Goal: Information Seeking & Learning: Find specific fact

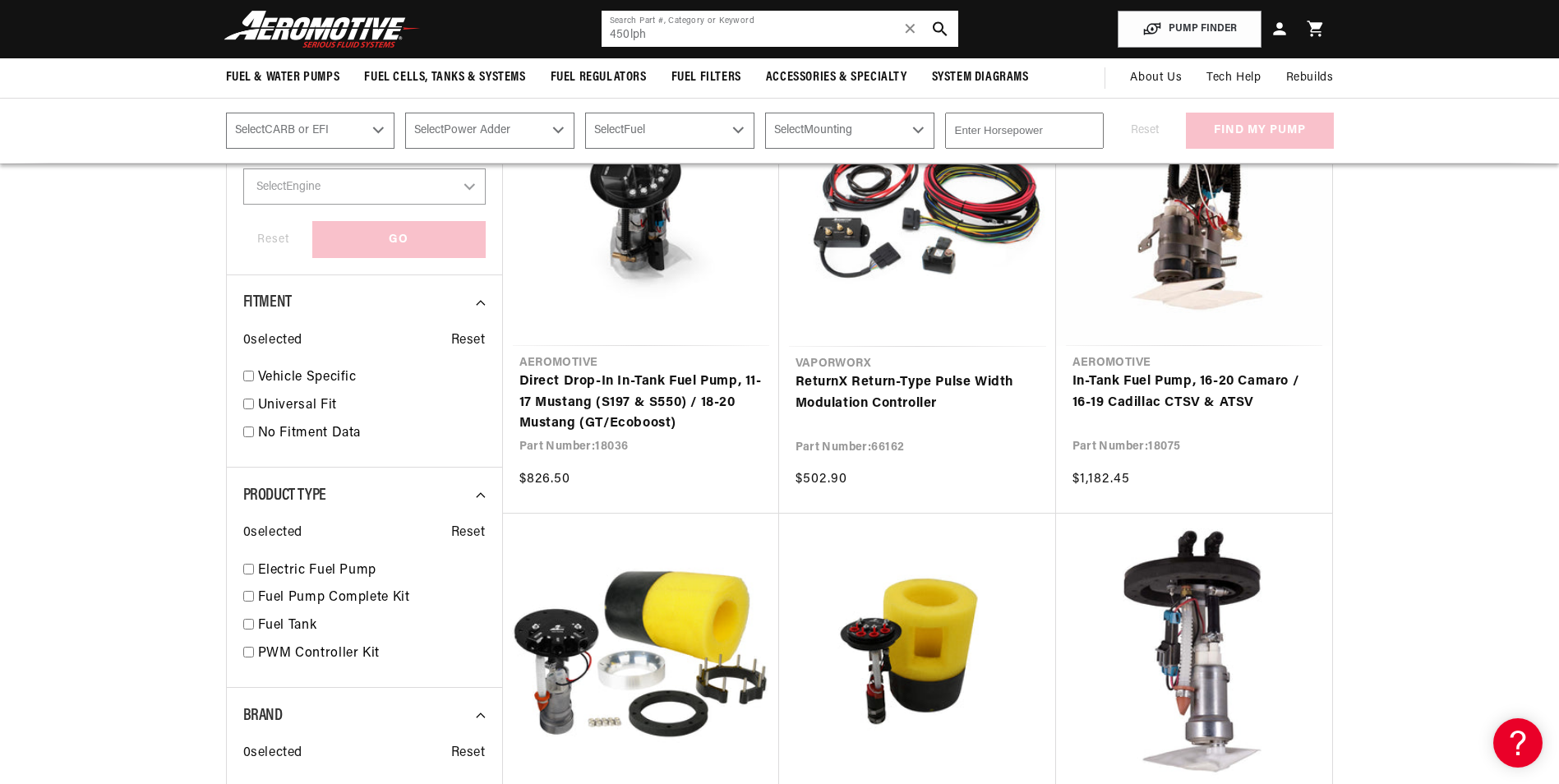
drag, startPoint x: 695, startPoint y: 32, endPoint x: 533, endPoint y: 42, distance: 162.3
click at [533, 42] on header "Fuel & Water Pumps Back In-Tank In-Line Fuel Pumps" at bounding box center [780, 29] width 1190 height 58
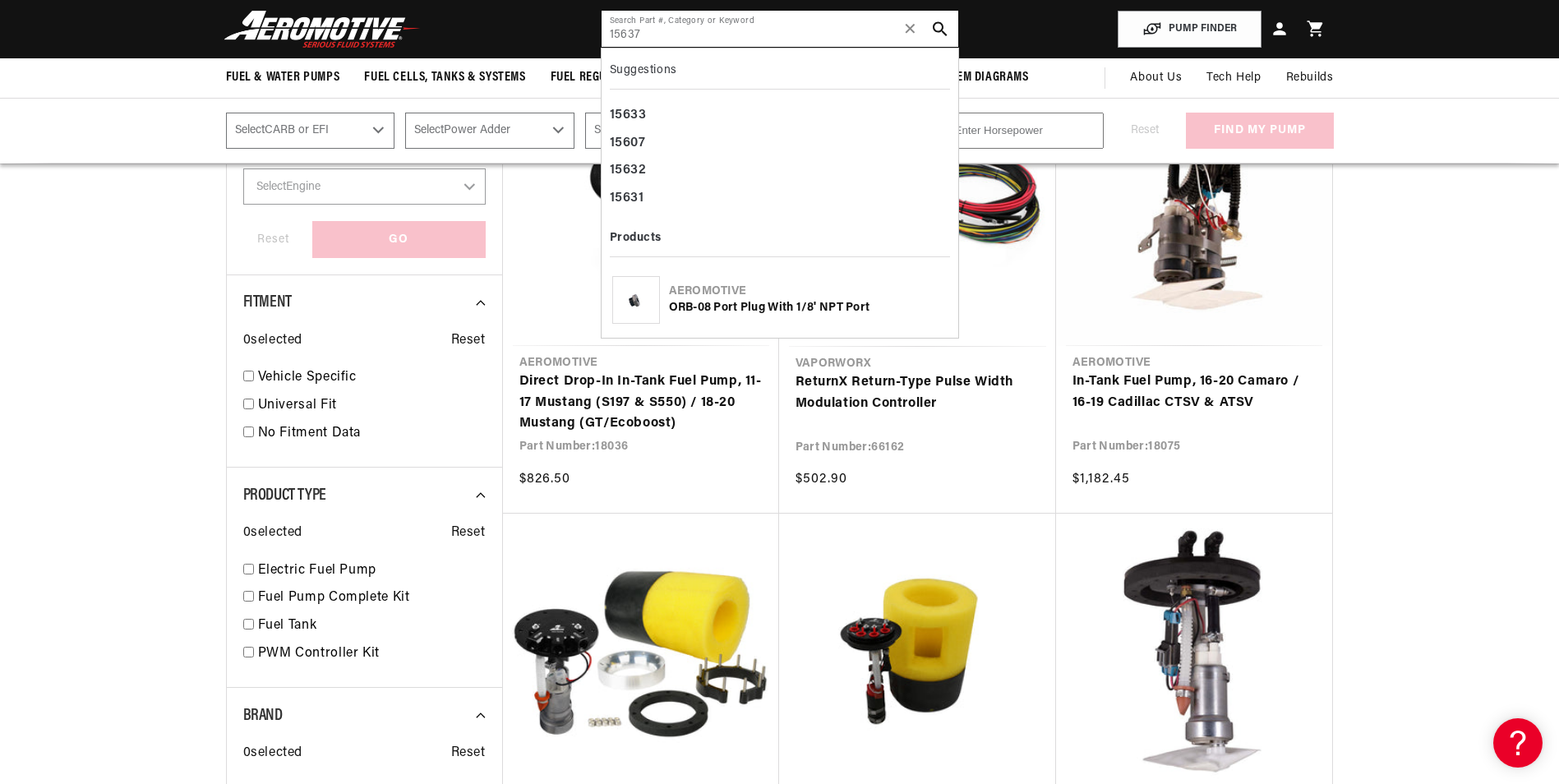
type input "15637"
click at [748, 310] on div "ORB-08 Port Plug with 1/8' NPT Port" at bounding box center [808, 307] width 278 height 16
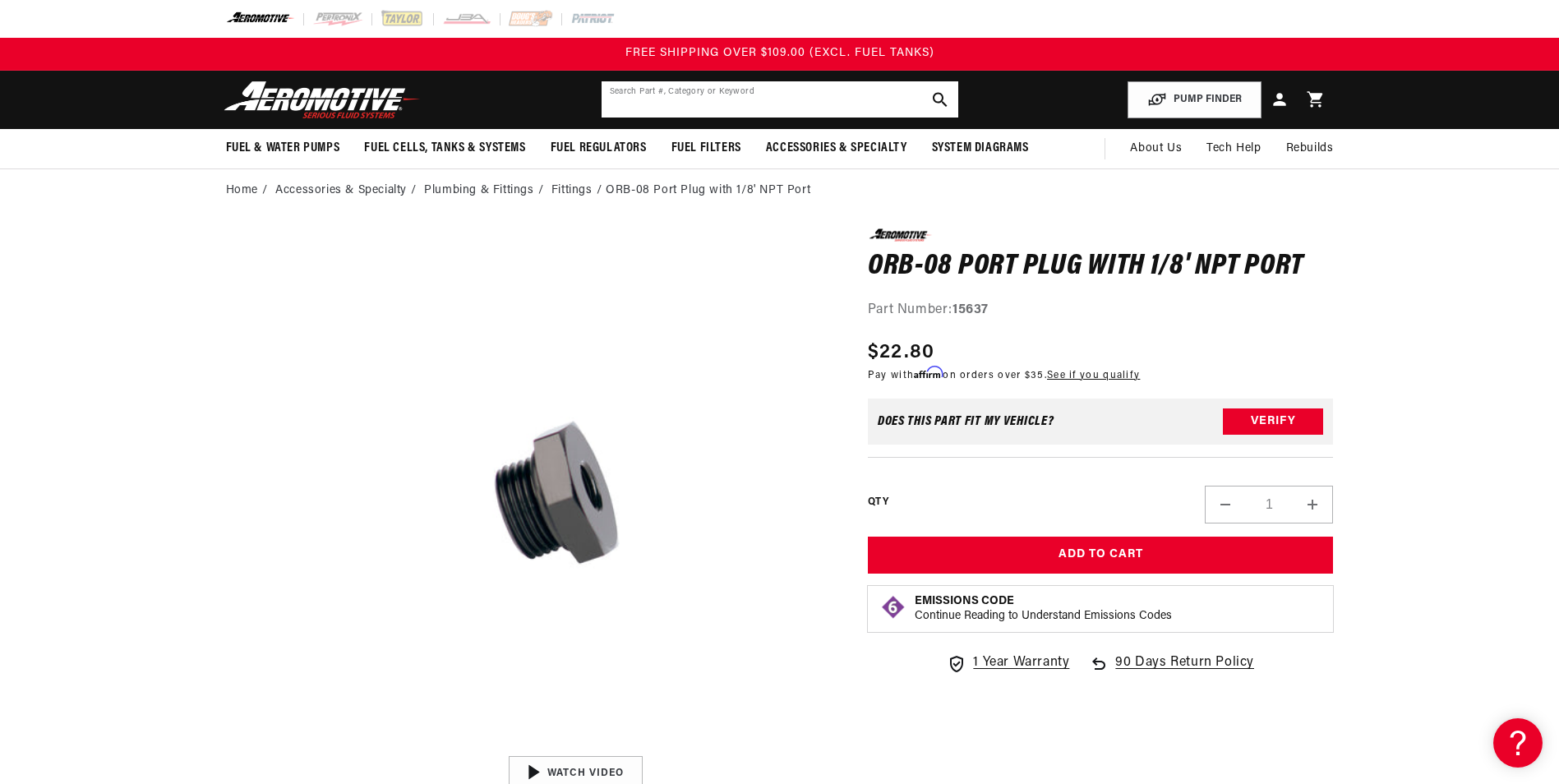
click at [717, 104] on input "text" at bounding box center [780, 100] width 356 height 36
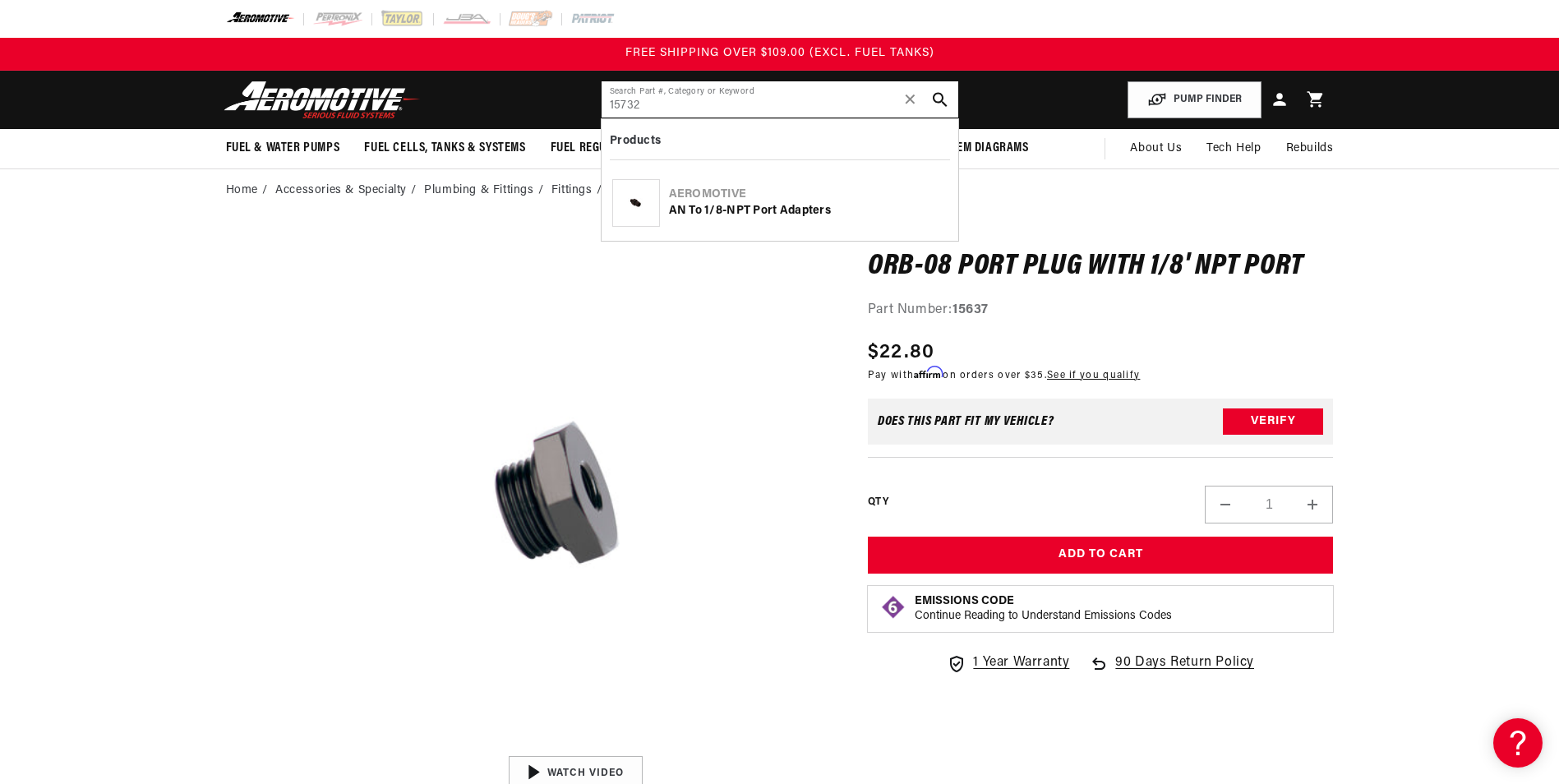
type input "15732"
click at [761, 214] on div "AN to 1/8-NPT Port Adapters" at bounding box center [808, 211] width 278 height 16
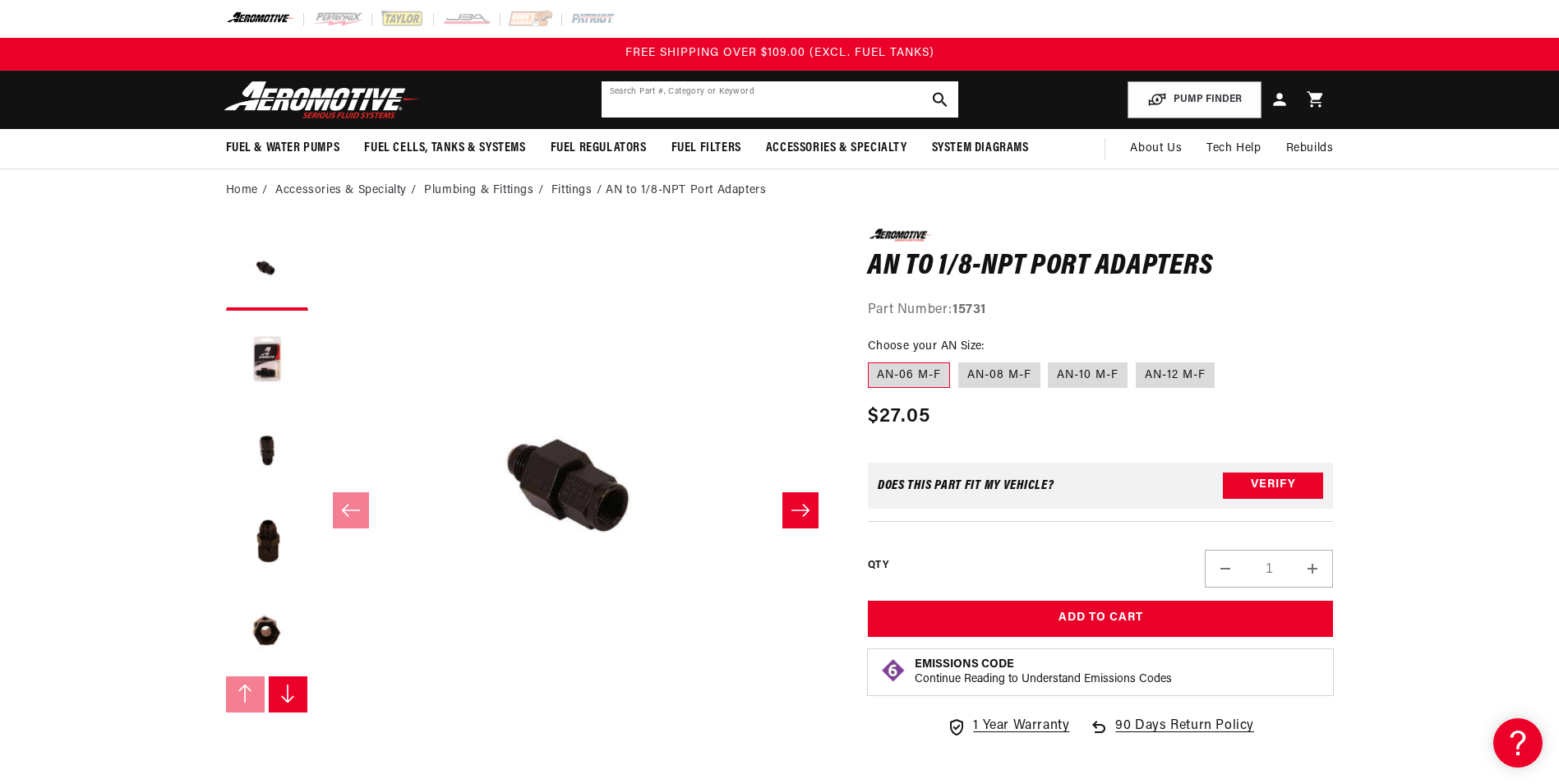
click at [669, 105] on input "text" at bounding box center [780, 100] width 356 height 36
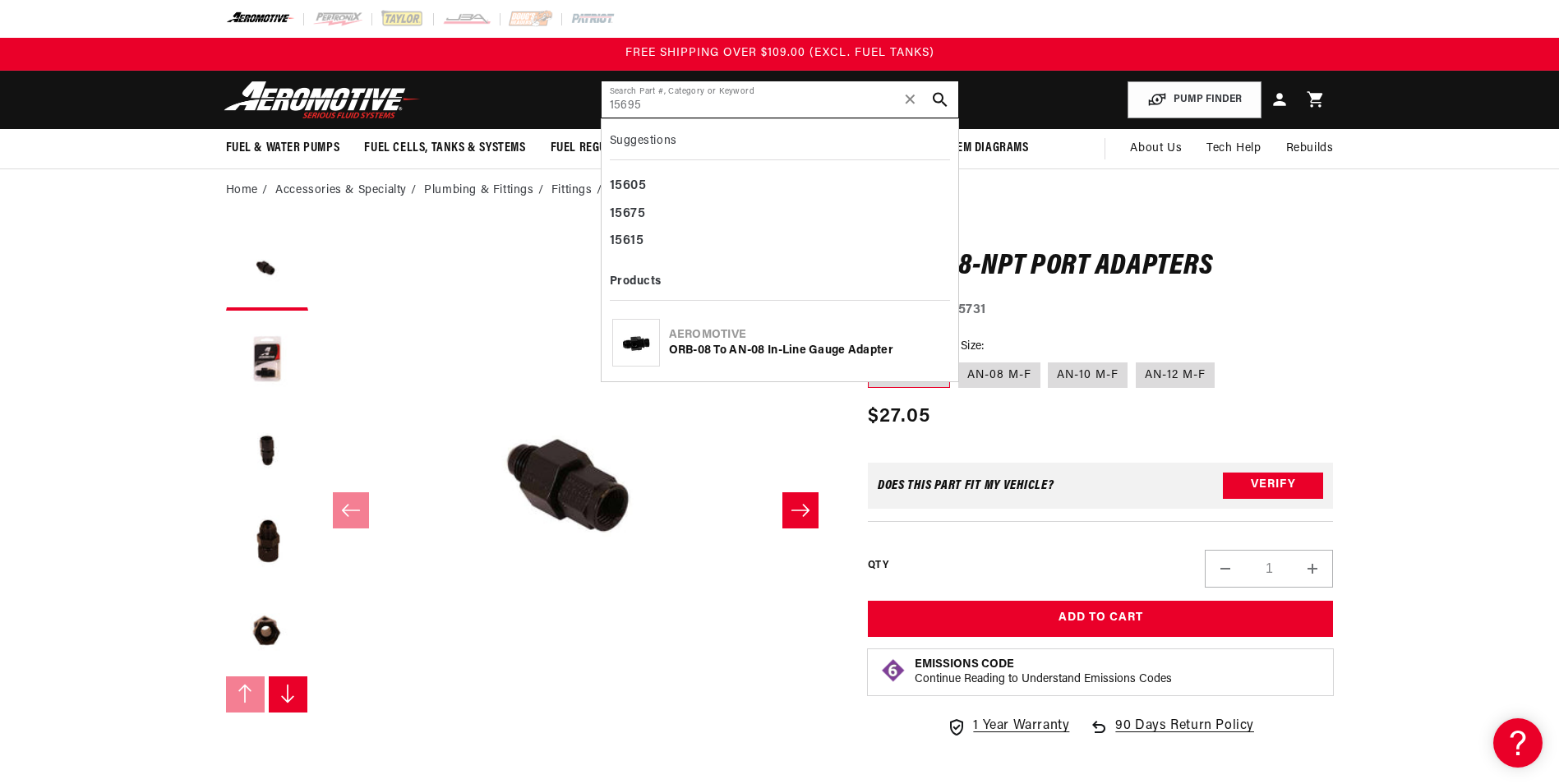
type input "15695"
click at [734, 347] on div "ORB-08 to AN-08 In-line Gauge Adapter" at bounding box center [808, 350] width 278 height 16
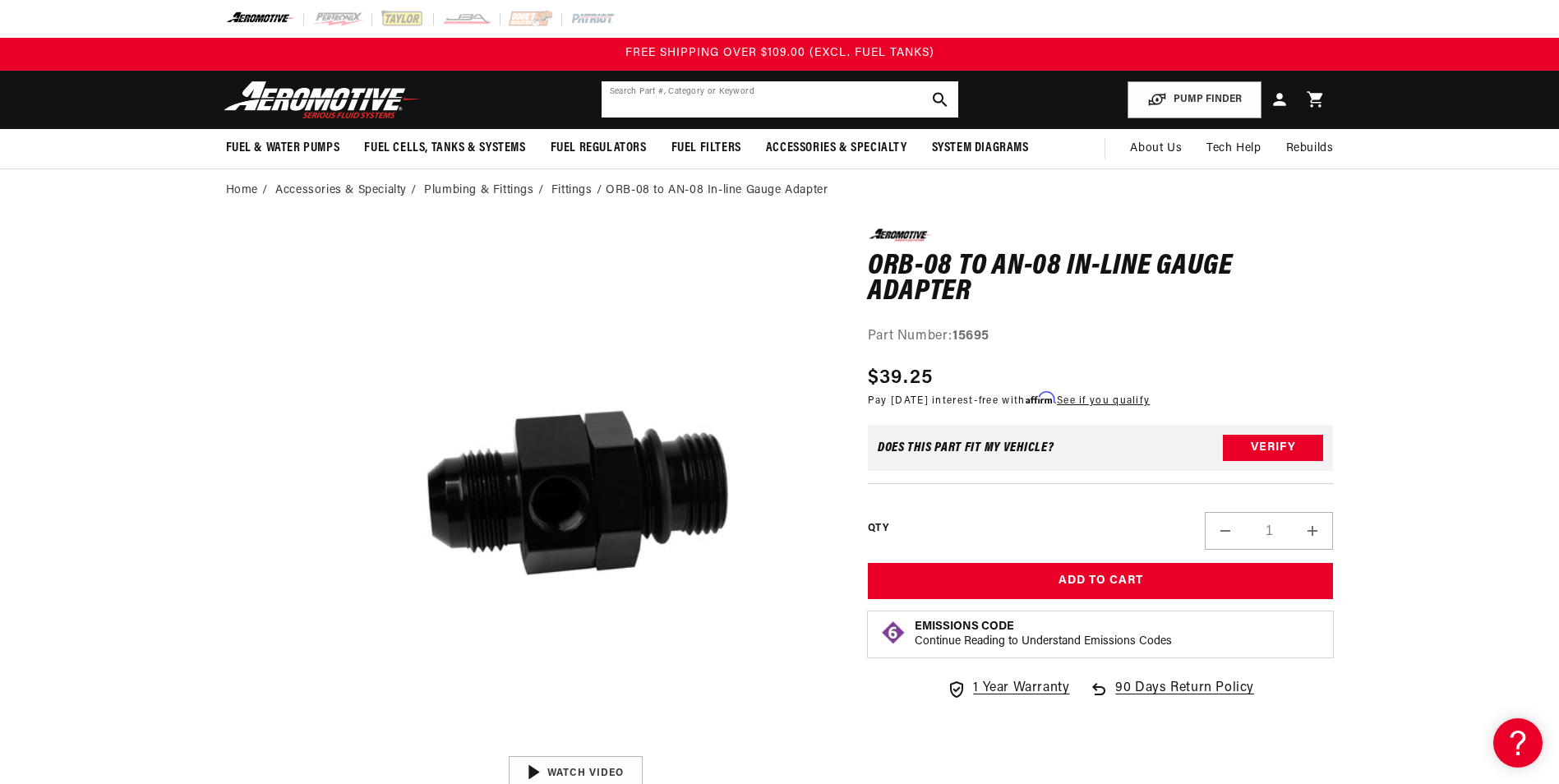
click at [799, 103] on input "text" at bounding box center [780, 100] width 356 height 36
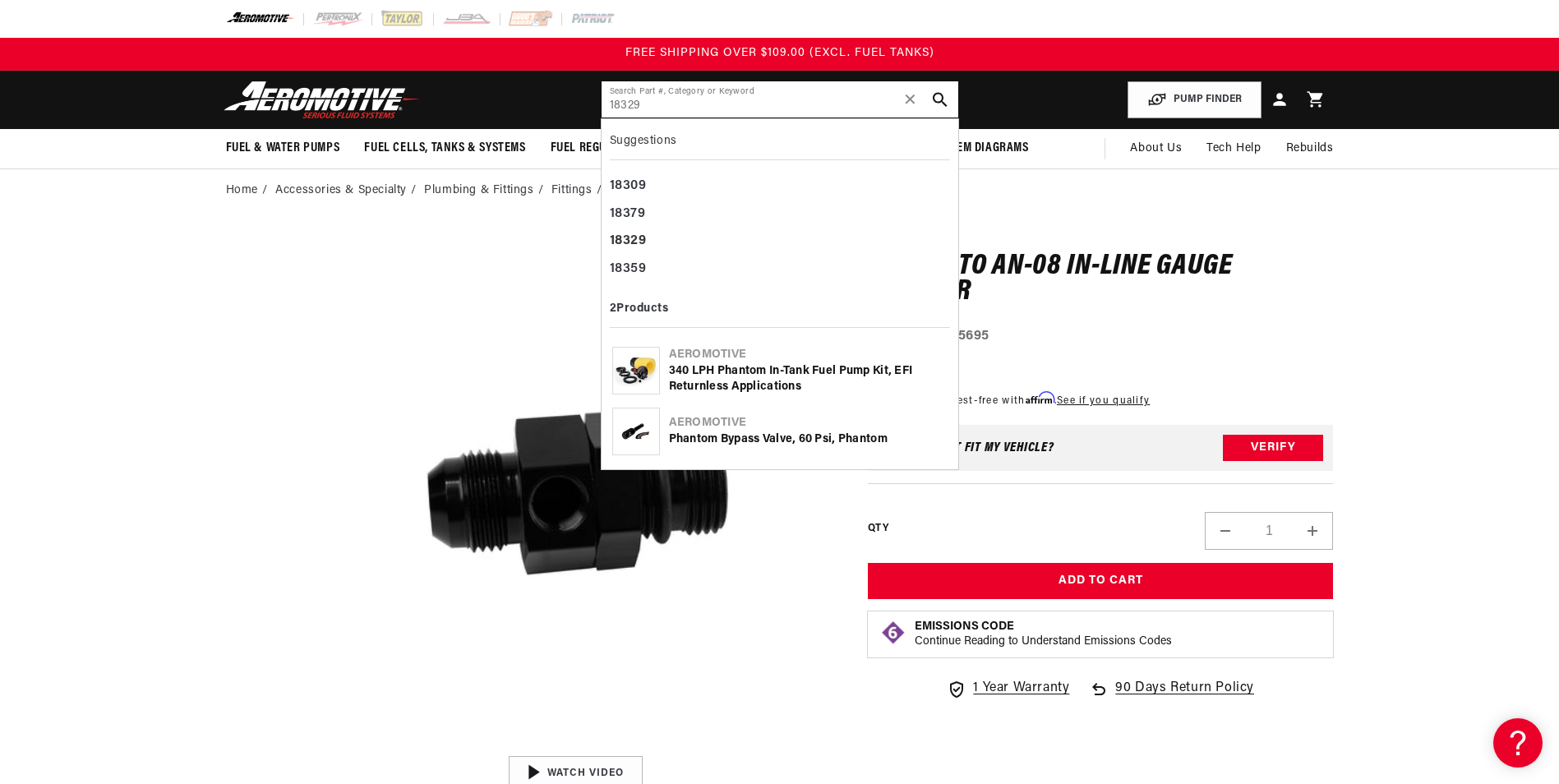
type input "18329"
